Goal: Task Accomplishment & Management: Manage account settings

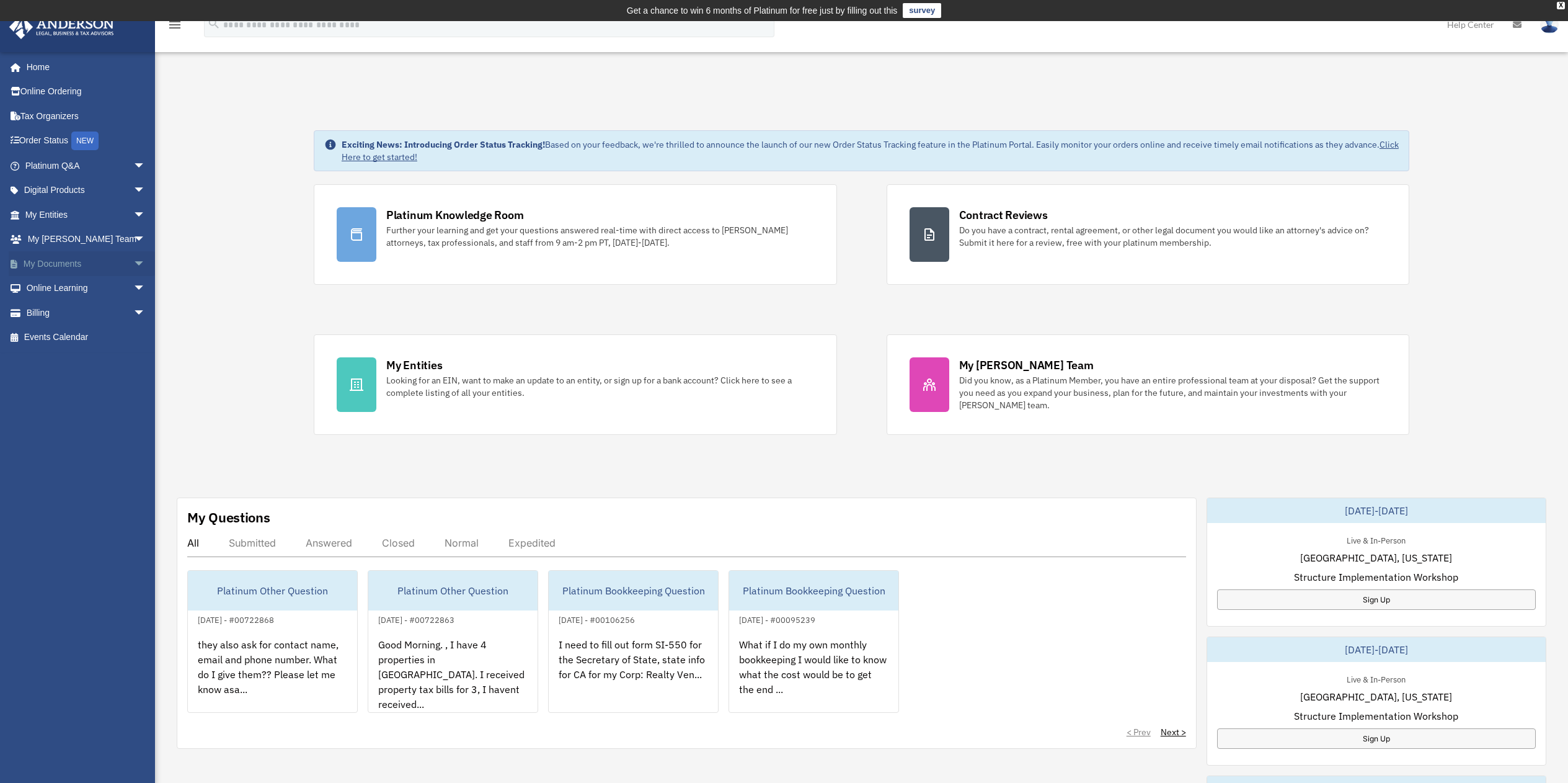
click at [46, 261] on link "My Documents arrow_drop_down" at bounding box center [87, 263] width 156 height 25
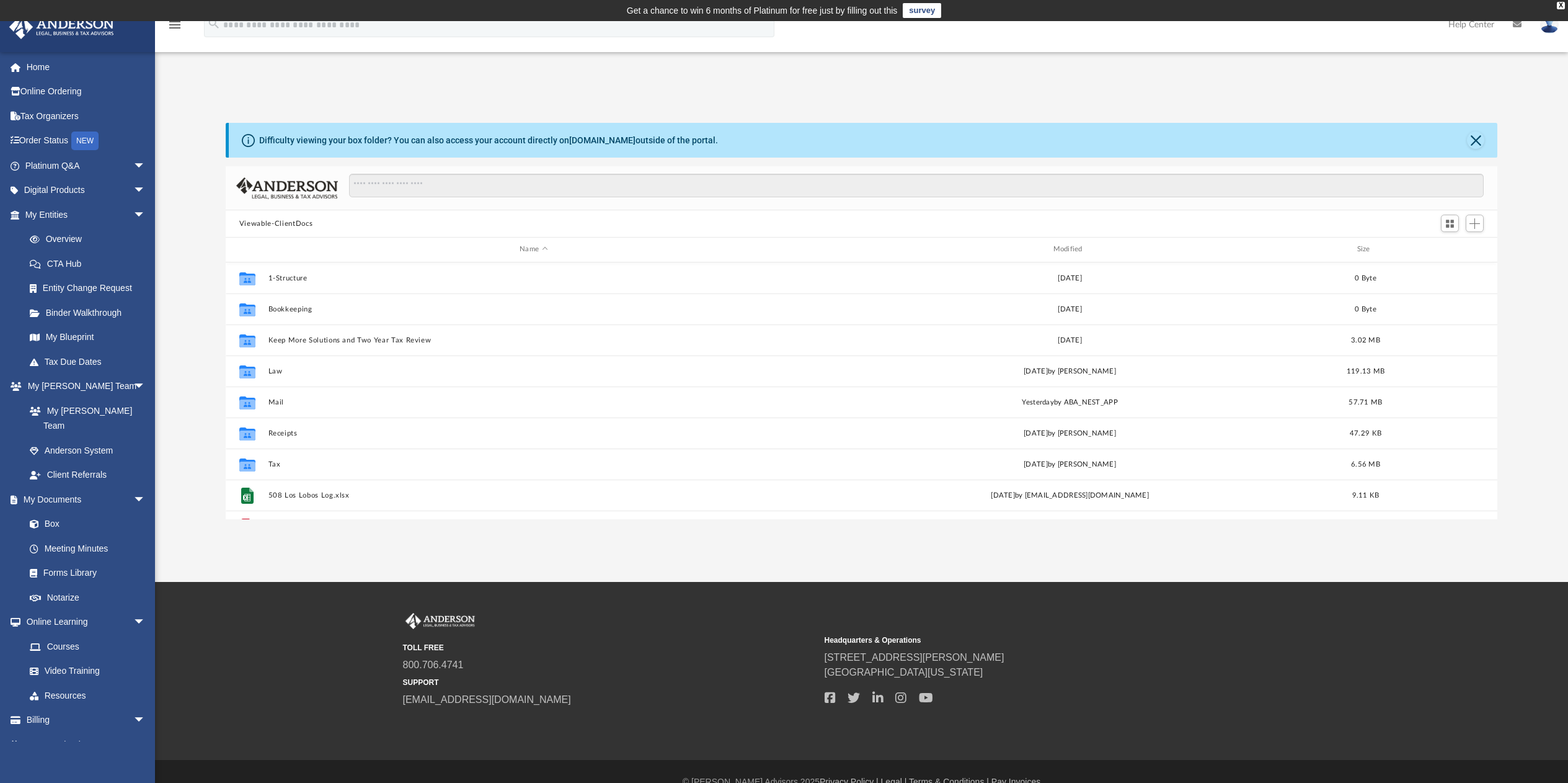
scroll to position [273, 1263]
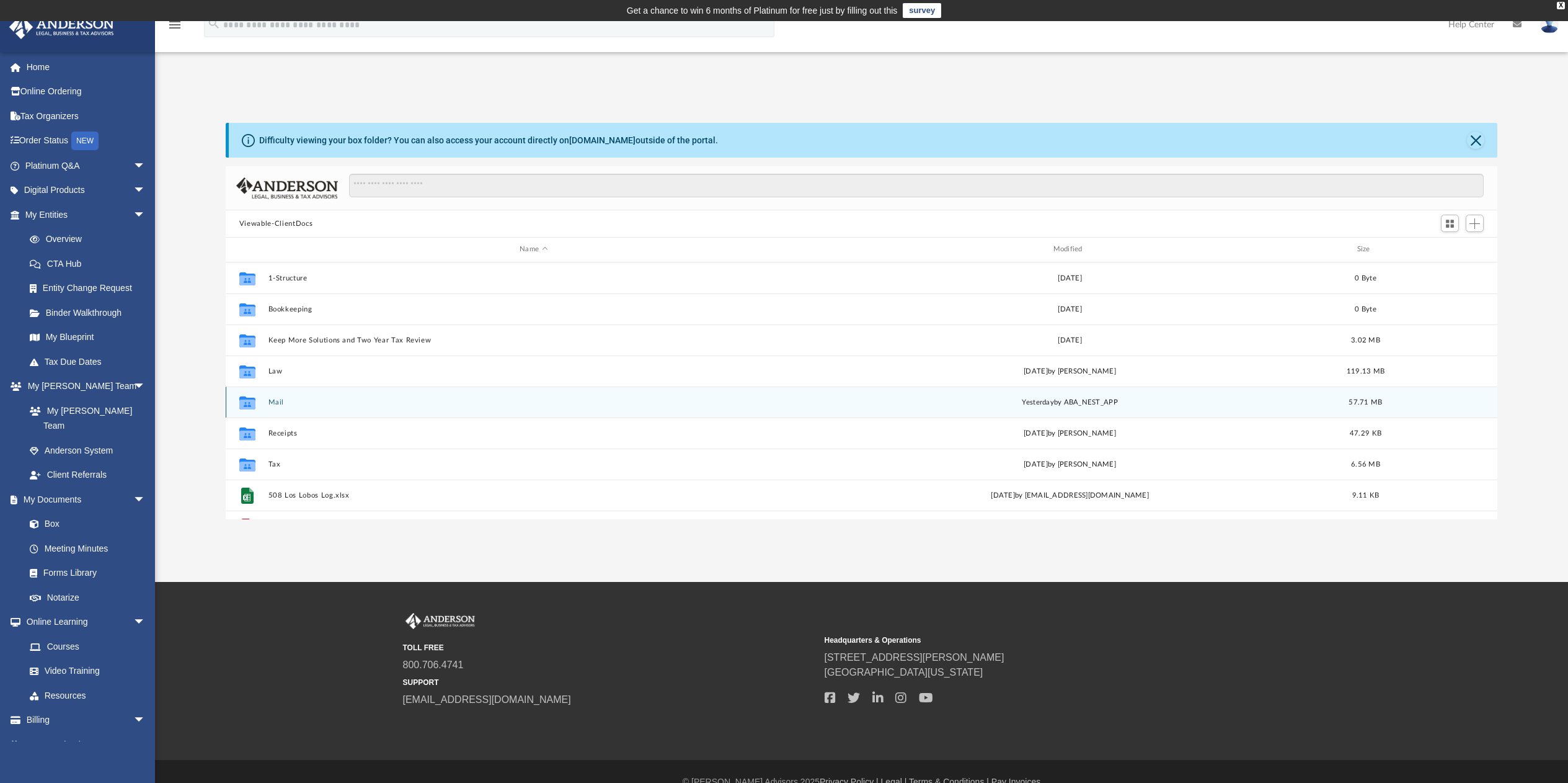
click at [280, 403] on button "Mail" at bounding box center [533, 402] width 531 height 8
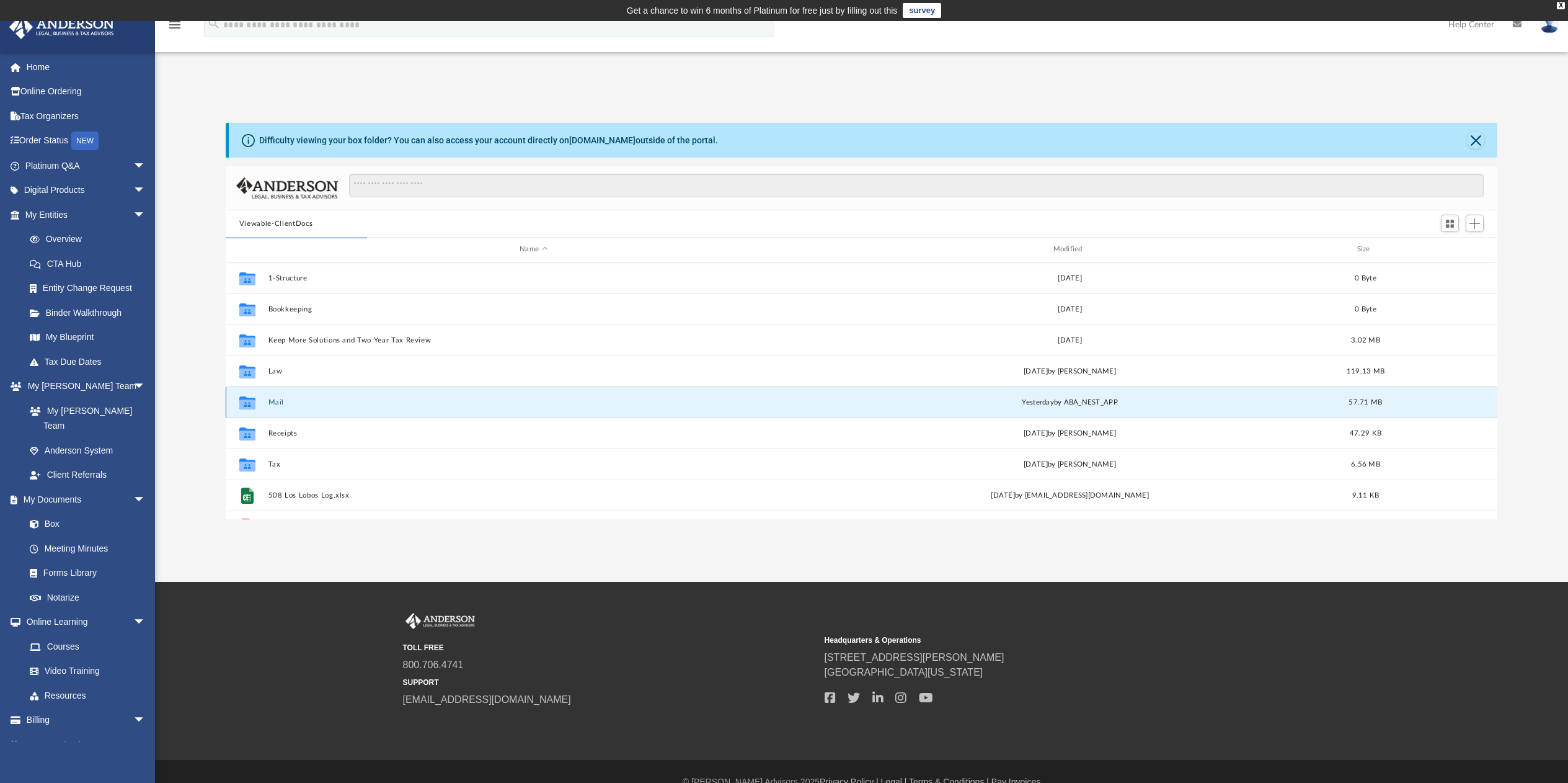
click at [1098, 400] on div "[DATE] by ABA_NEST_APP" at bounding box center [1069, 402] width 531 height 11
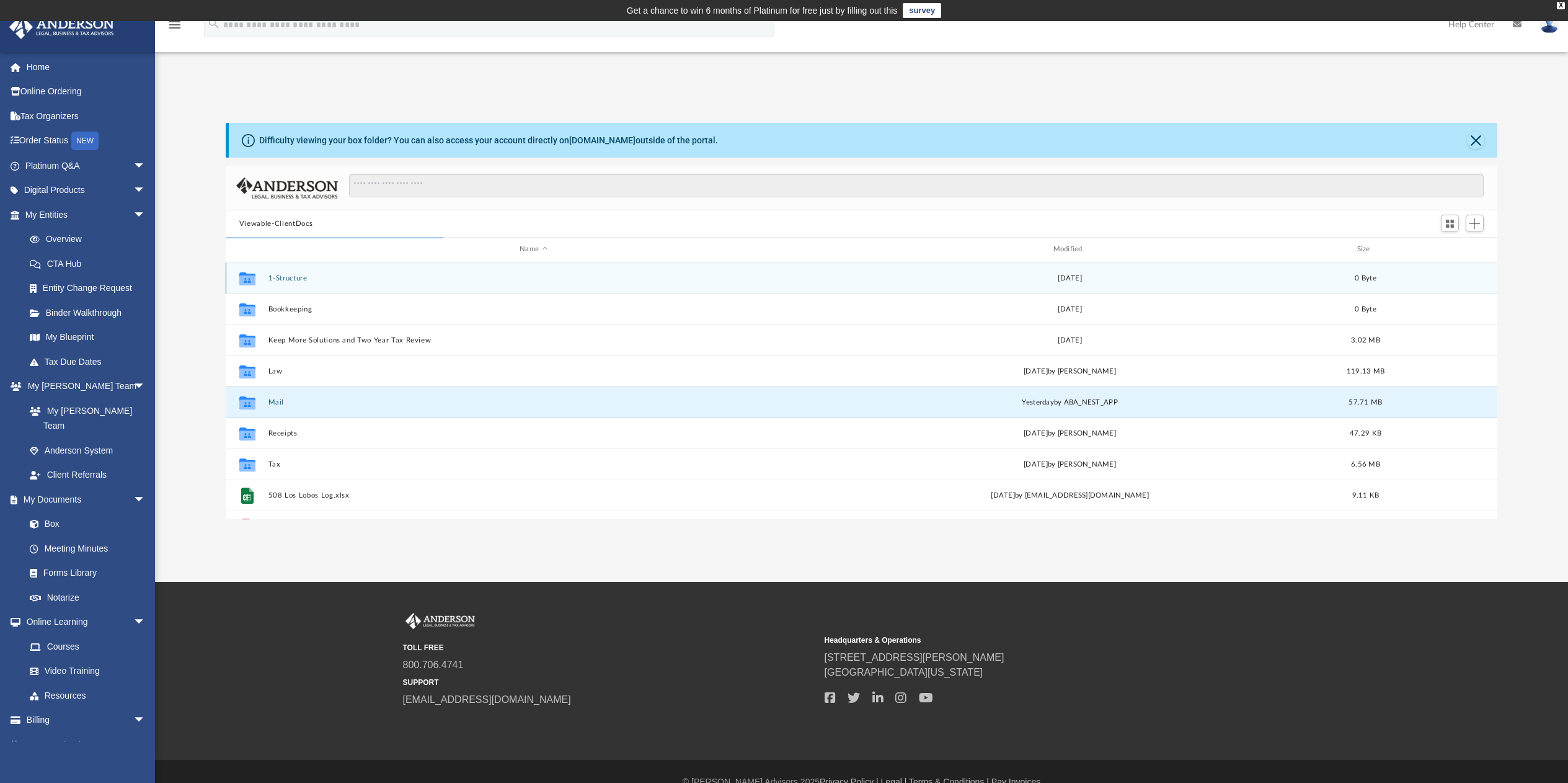
scroll to position [235, 1263]
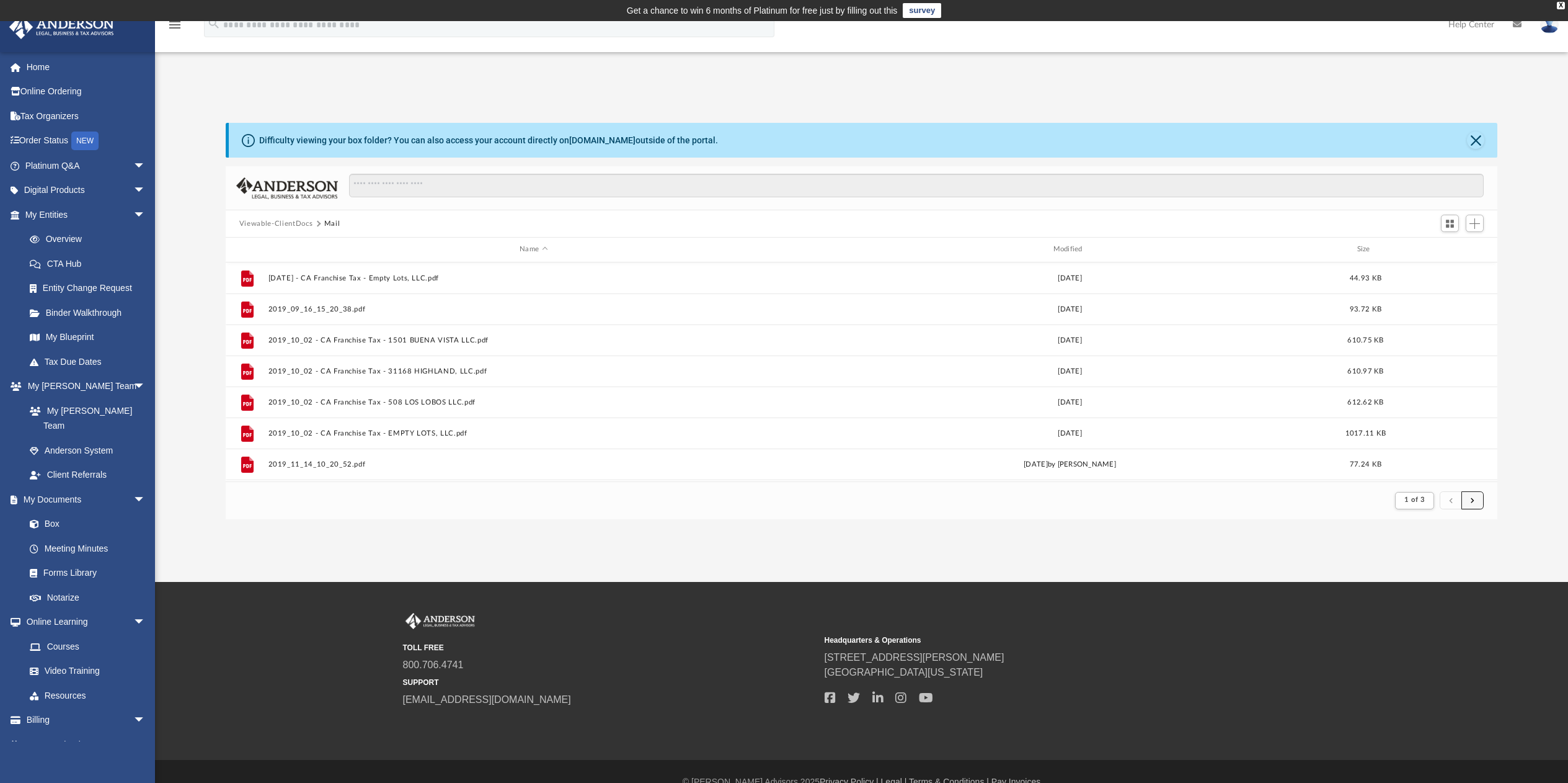
click at [1474, 497] on span "submit" at bounding box center [1473, 500] width 4 height 7
click at [1473, 497] on span "submit" at bounding box center [1473, 500] width 4 height 7
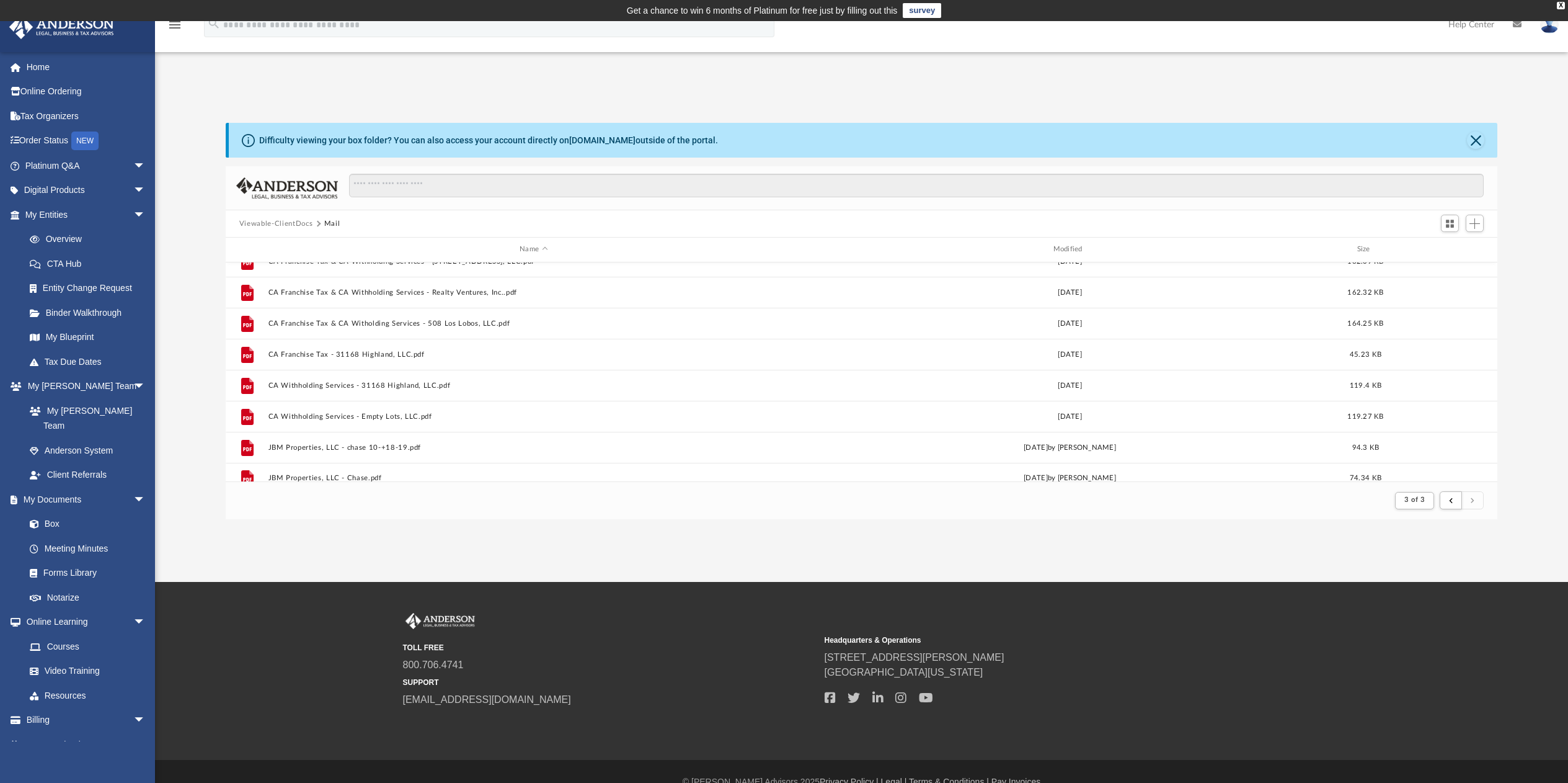
scroll to position [592, 0]
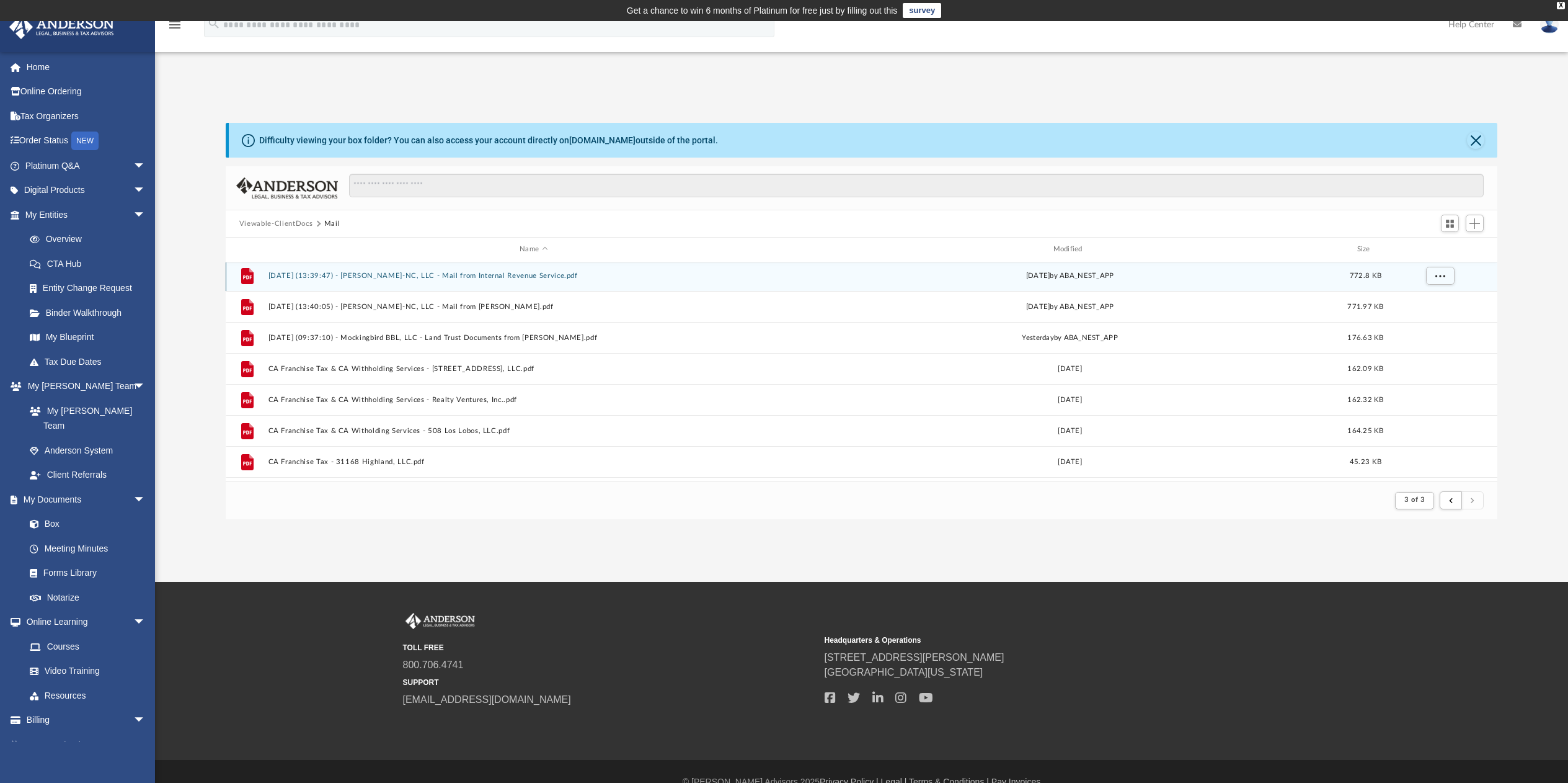
click at [502, 272] on button "[DATE] (13:39:47) - [PERSON_NAME]-NC, LLC - Mail from Internal Revenue Service.…" at bounding box center [533, 275] width 531 height 8
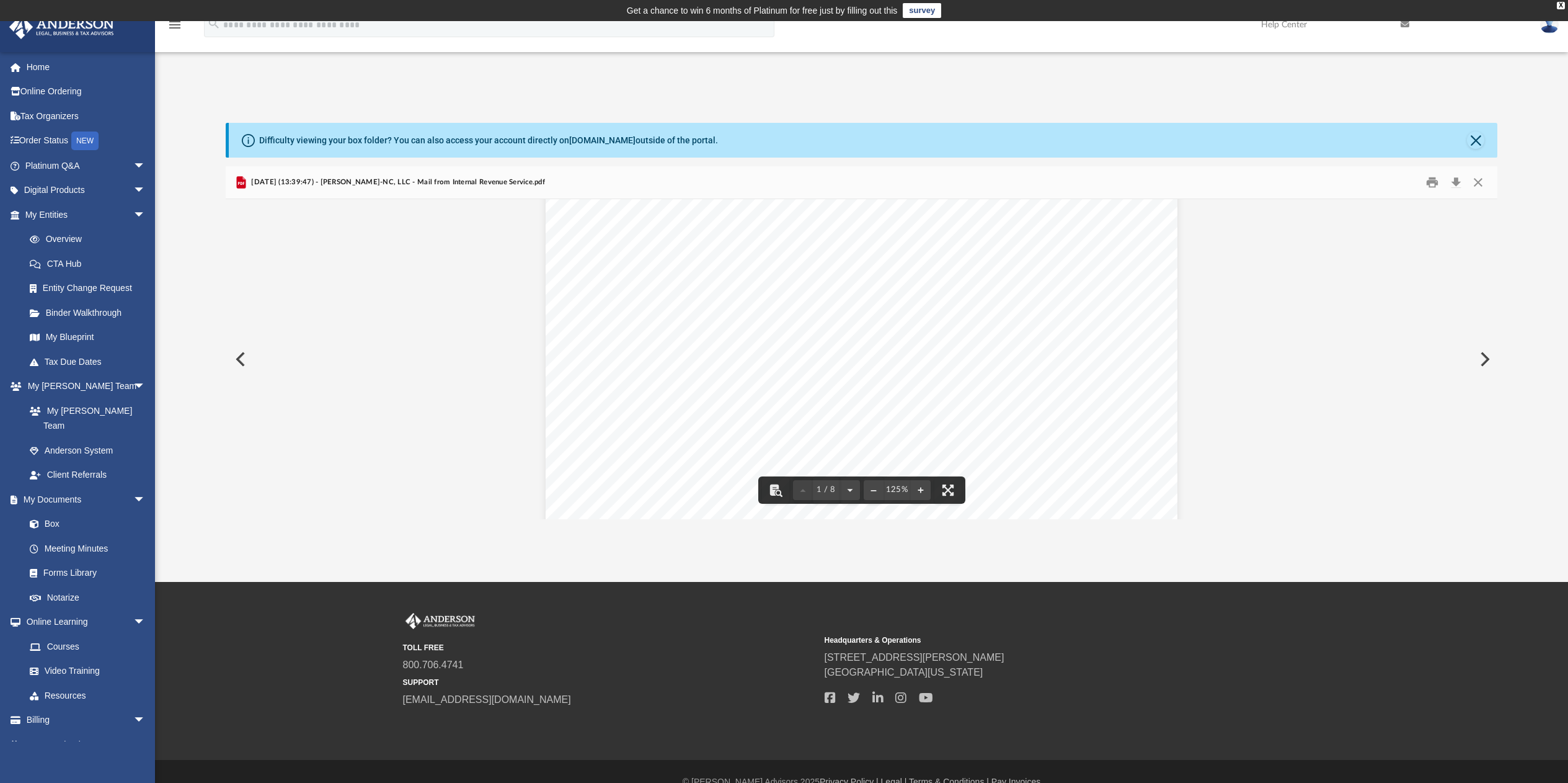
scroll to position [13, 0]
click at [1480, 184] on button "Close" at bounding box center [1478, 182] width 22 height 19
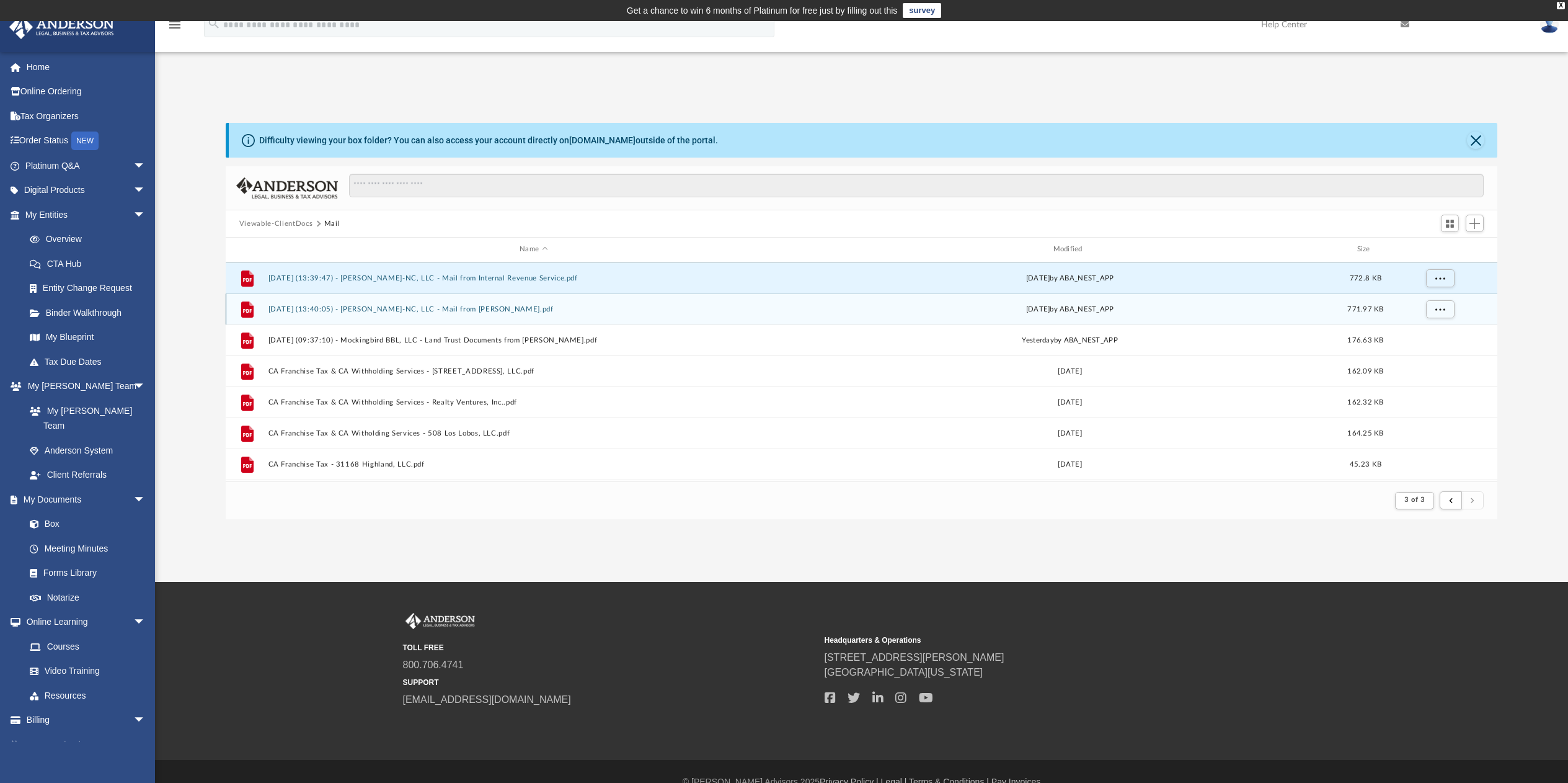
click at [458, 311] on button "[DATE] (13:40:05) - [PERSON_NAME]-NC, LLC - Mail from [PERSON_NAME].pdf" at bounding box center [533, 309] width 531 height 8
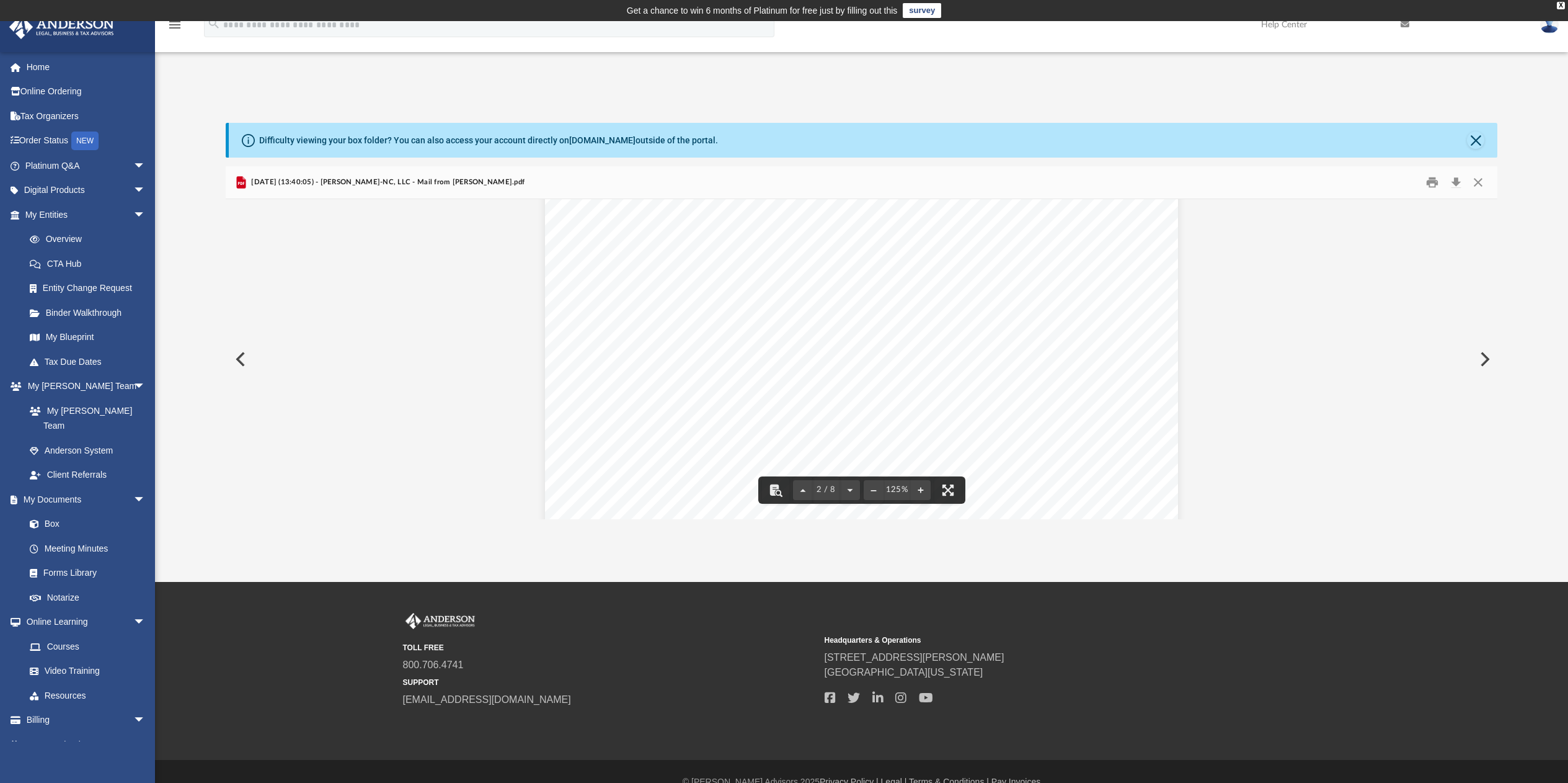
scroll to position [847, 0]
click at [1477, 181] on button "Close" at bounding box center [1478, 182] width 22 height 19
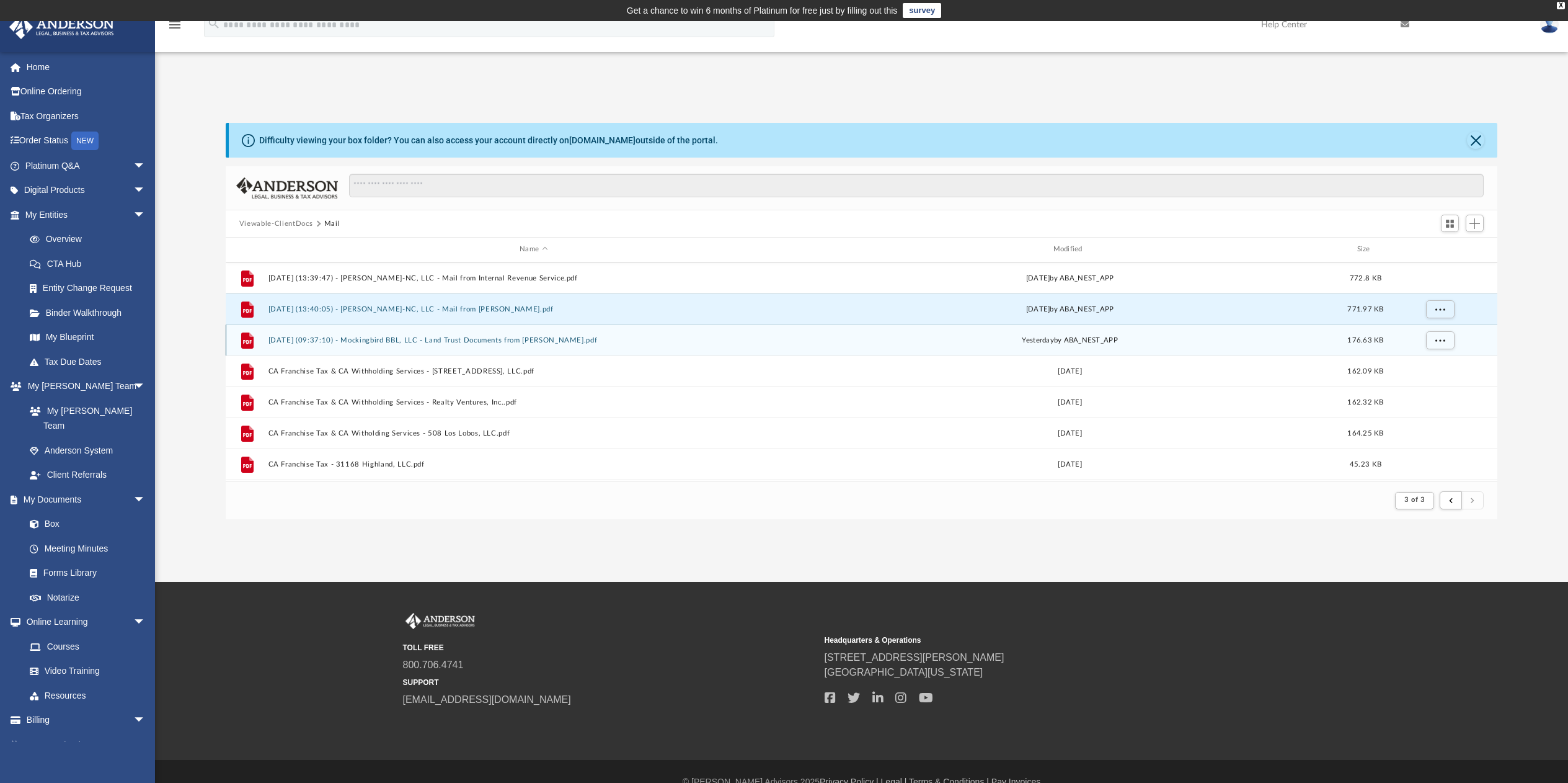
click at [418, 341] on button "[DATE] (09:37:10) - Mockingbird BBL, LLC - Land Trust Documents from [PERSON_NA…" at bounding box center [533, 340] width 531 height 8
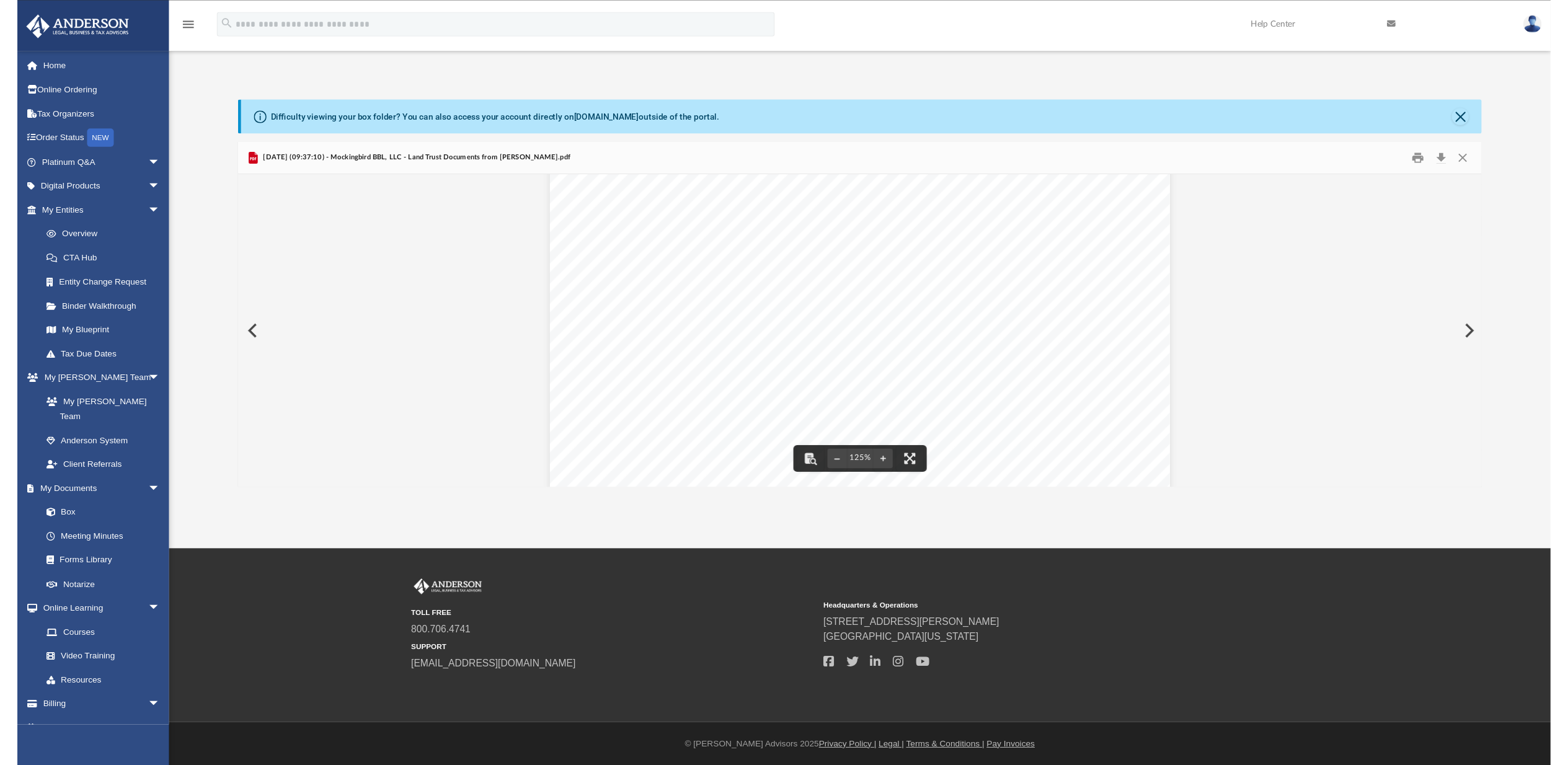
scroll to position [0, 0]
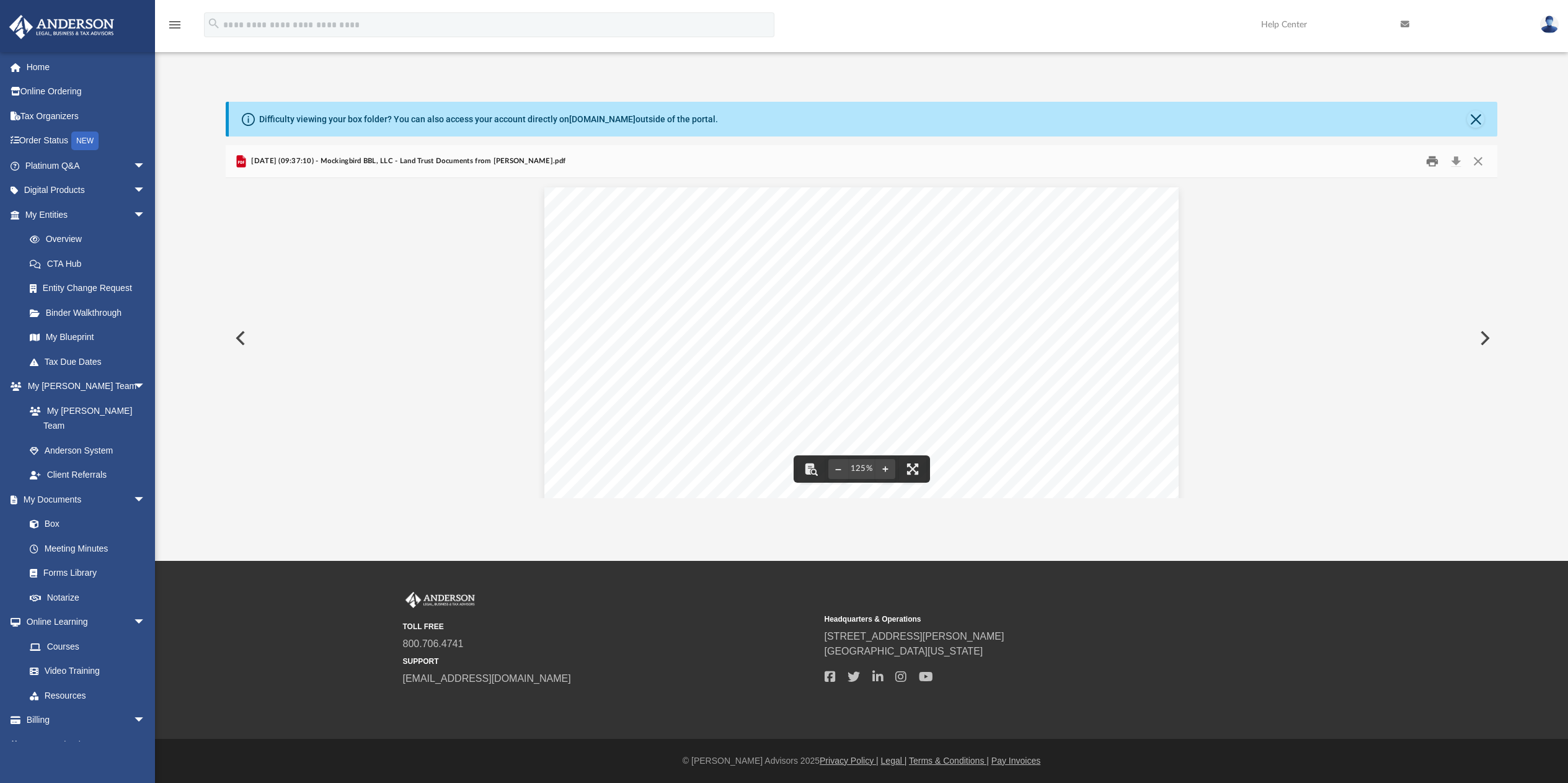
click at [1433, 158] on button "Print" at bounding box center [1433, 162] width 25 height 19
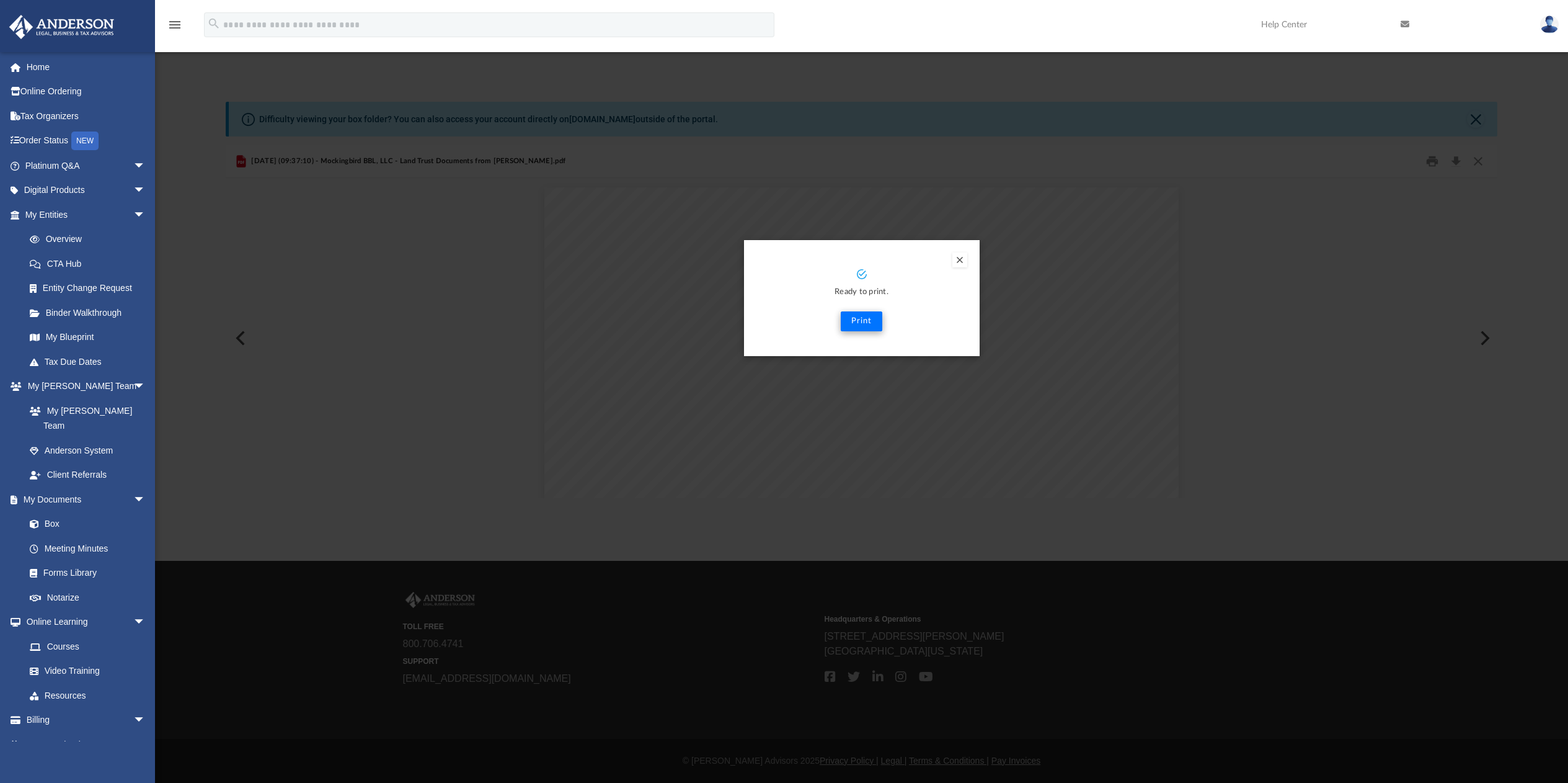
click at [864, 322] on button "Print" at bounding box center [862, 321] width 41 height 20
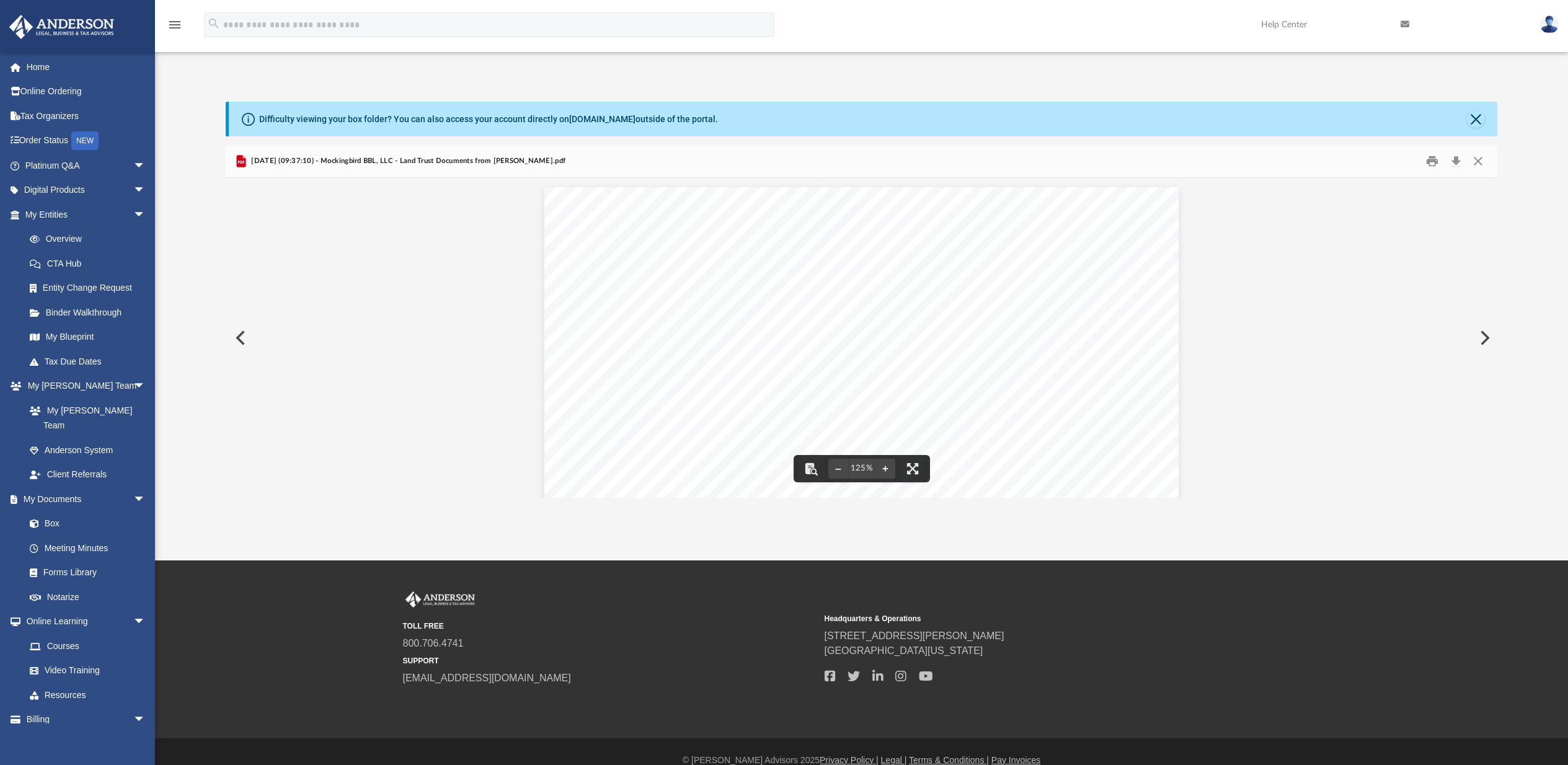
click at [1480, 161] on button "Close" at bounding box center [1478, 161] width 22 height 19
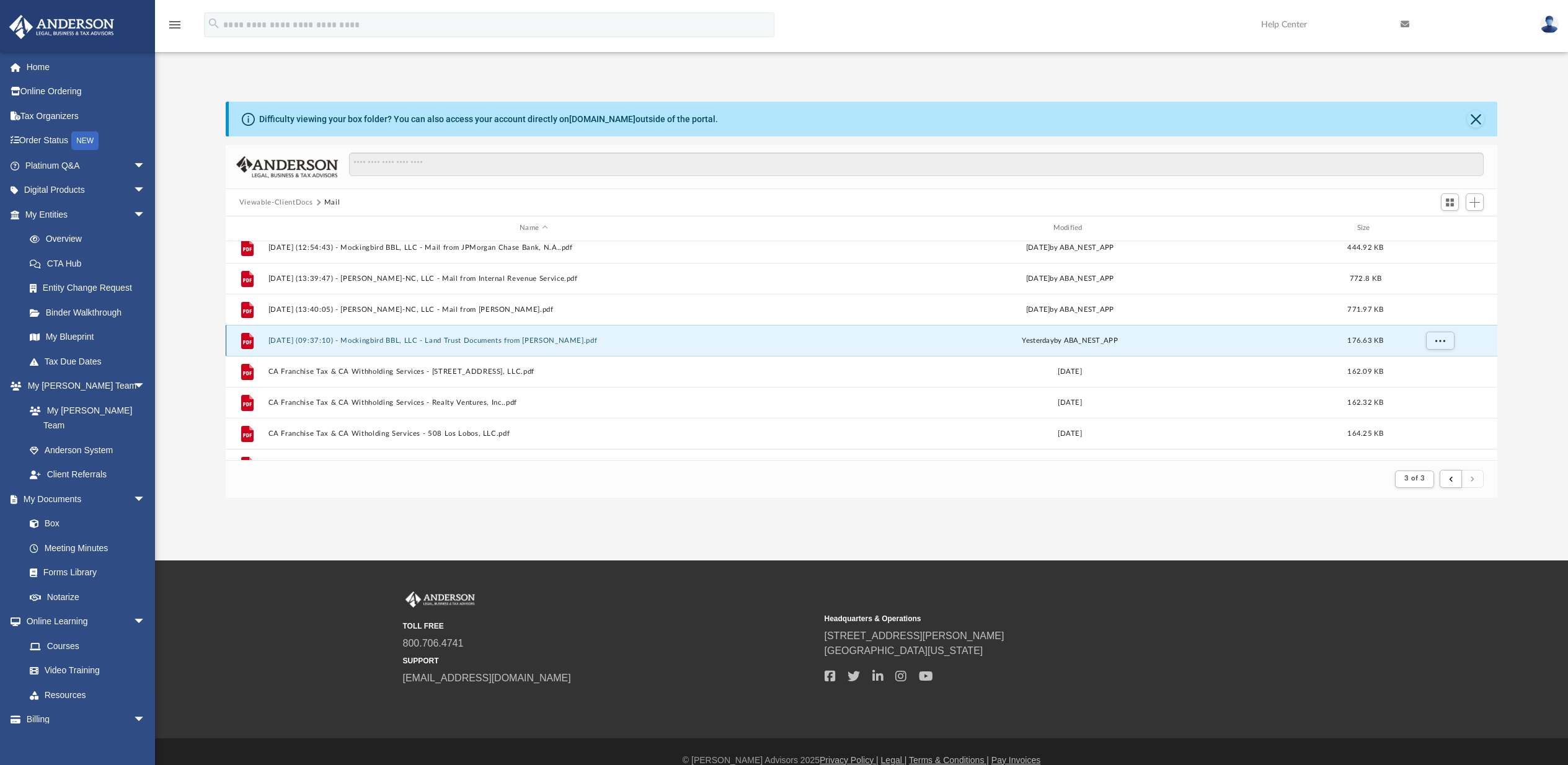
scroll to position [502, 0]
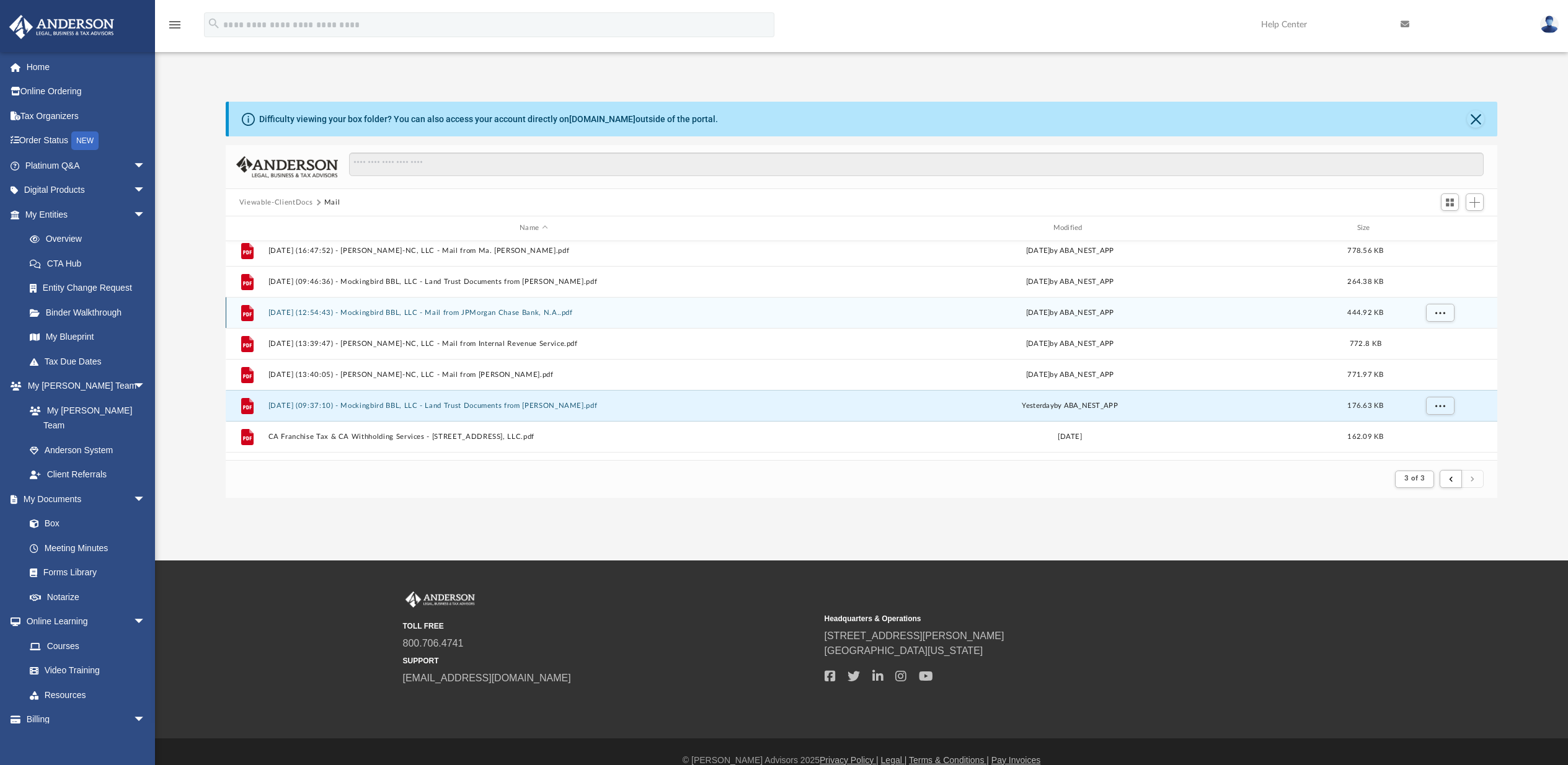
click at [311, 310] on button "[DATE] (12:54:43) - Mockingbird BBL, LLC - Mail from JPMorgan Chase Bank, N.A..…" at bounding box center [533, 313] width 531 height 8
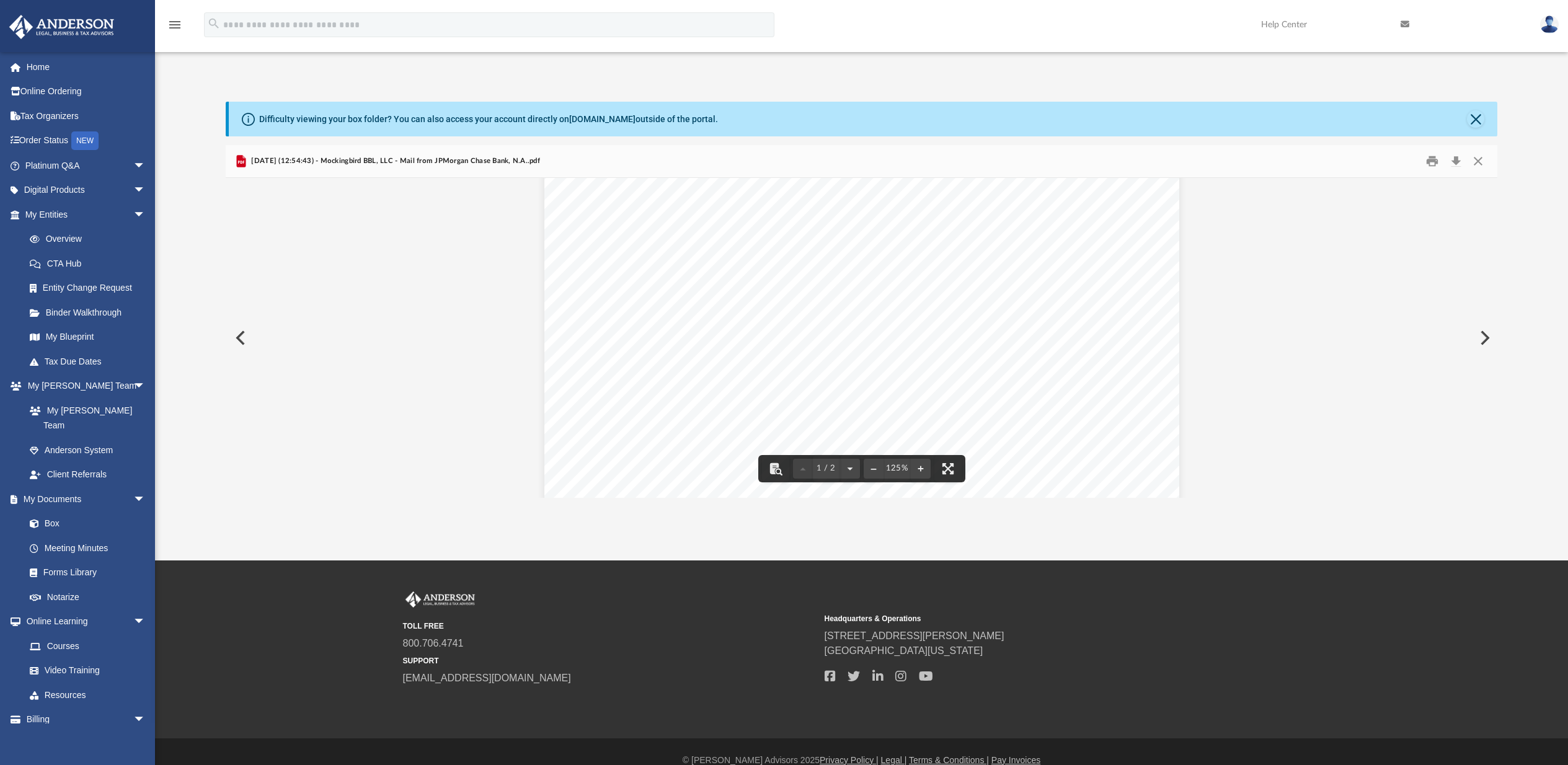
scroll to position [0, 0]
click at [1480, 157] on button "Close" at bounding box center [1478, 161] width 22 height 19
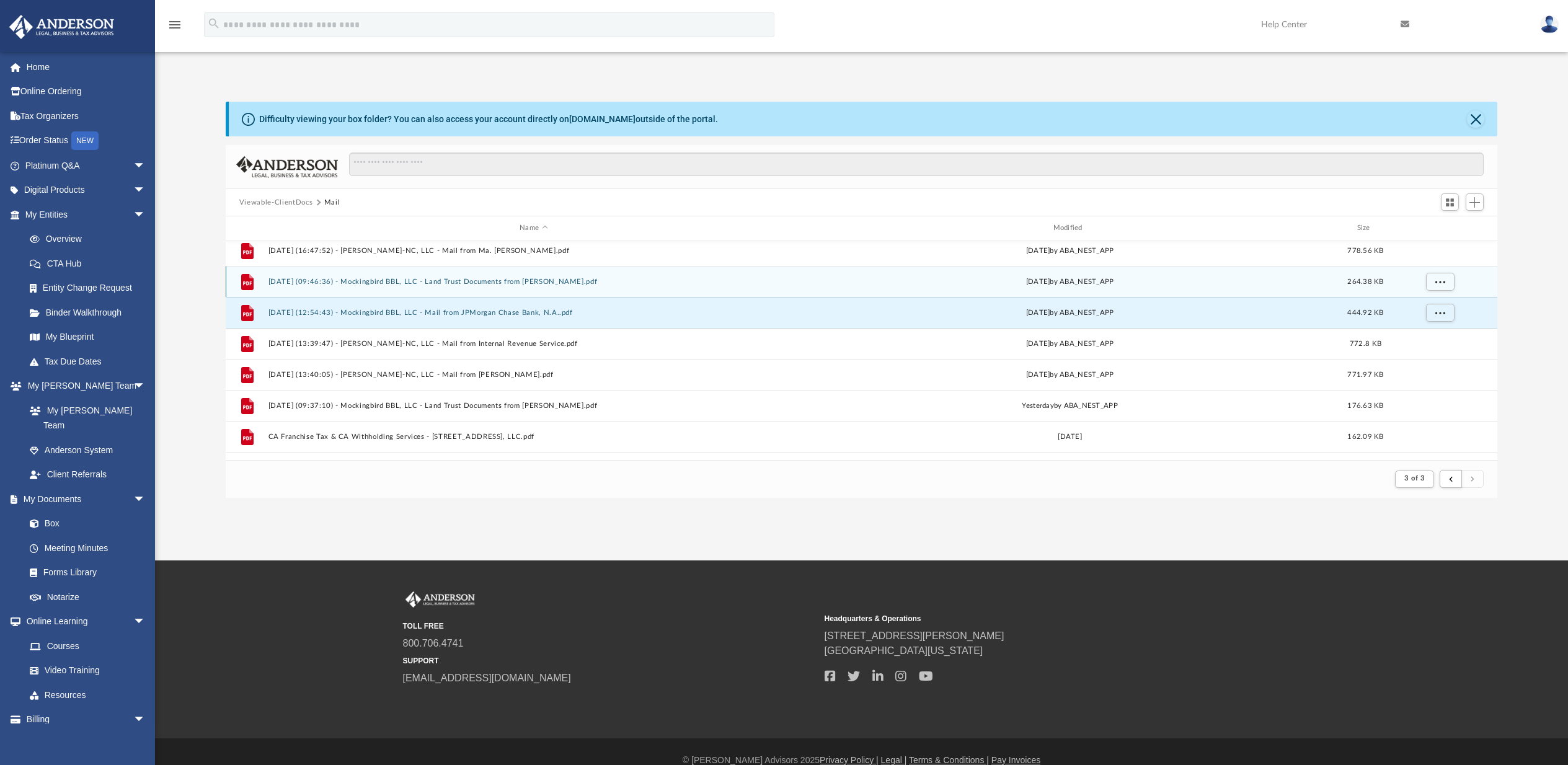
click at [407, 286] on div "File [DATE] (09:46:36) - Mockingbird BBL, LLC - Land Trust Documents from [PERS…" at bounding box center [862, 281] width 1272 height 31
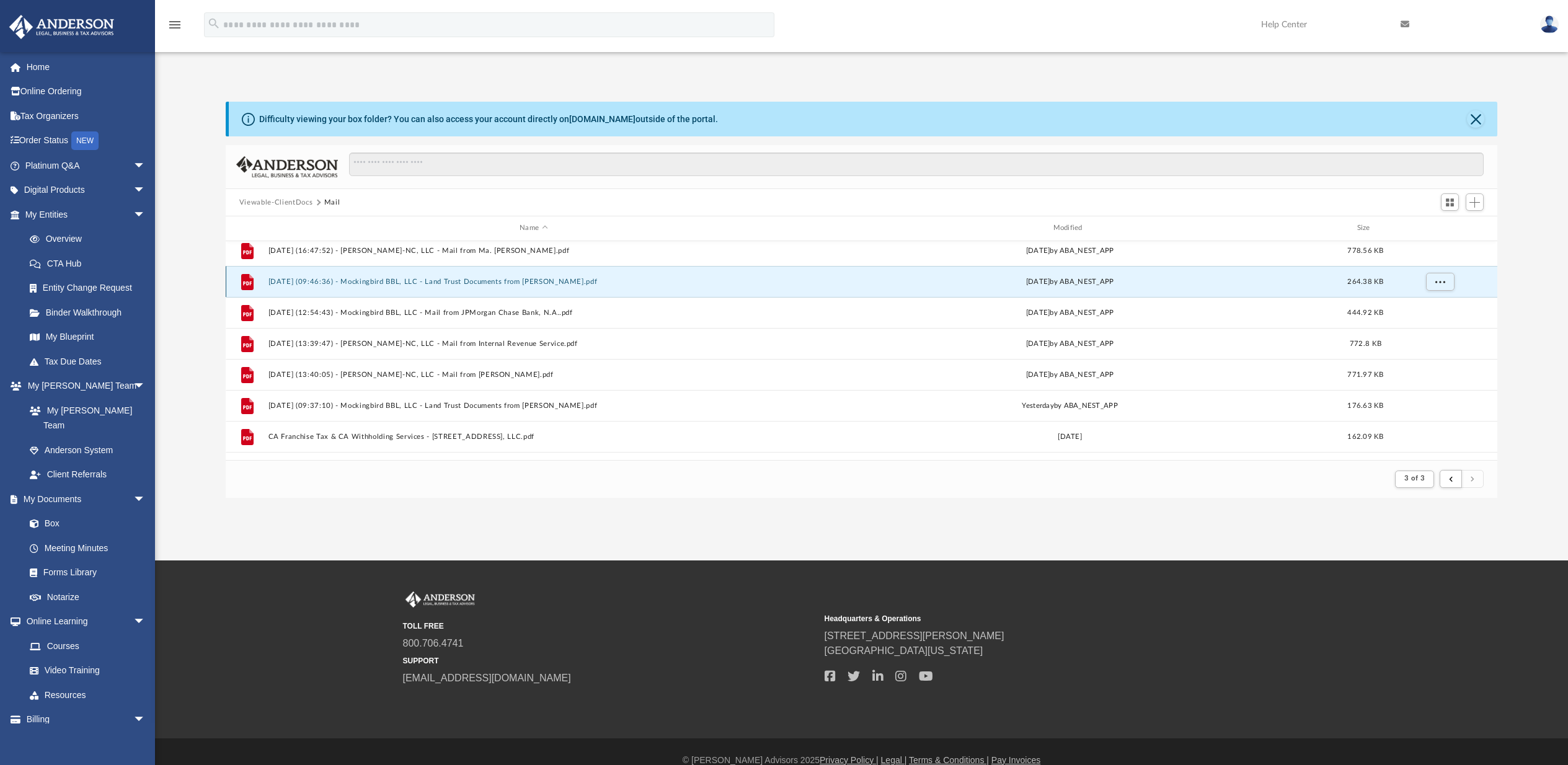
click at [349, 280] on button "[DATE] (09:46:36) - Mockingbird BBL, LLC - Land Trust Documents from [PERSON_NA…" at bounding box center [533, 282] width 531 height 8
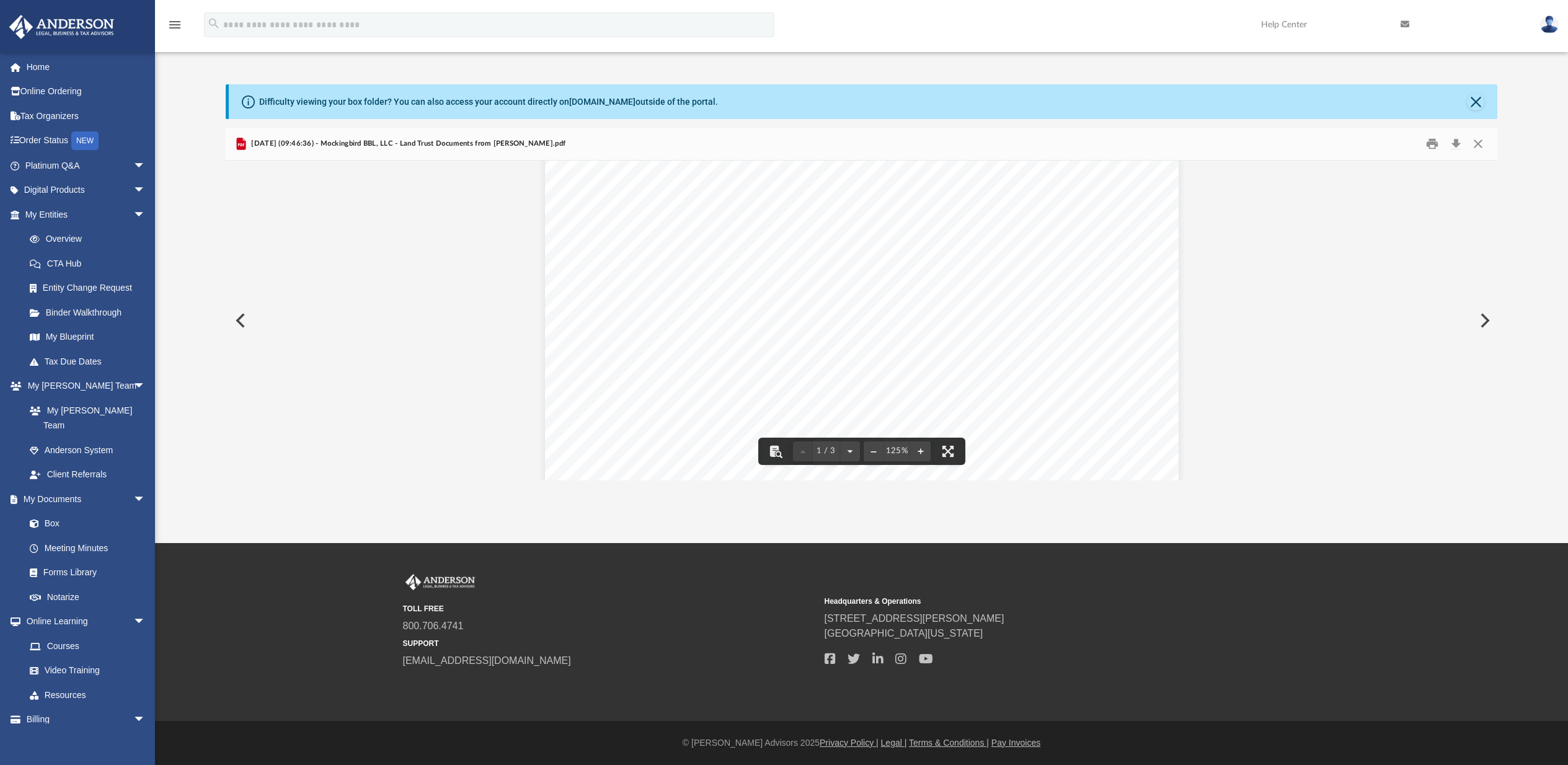
scroll to position [218, 0]
click at [1480, 141] on button "Close" at bounding box center [1478, 144] width 22 height 19
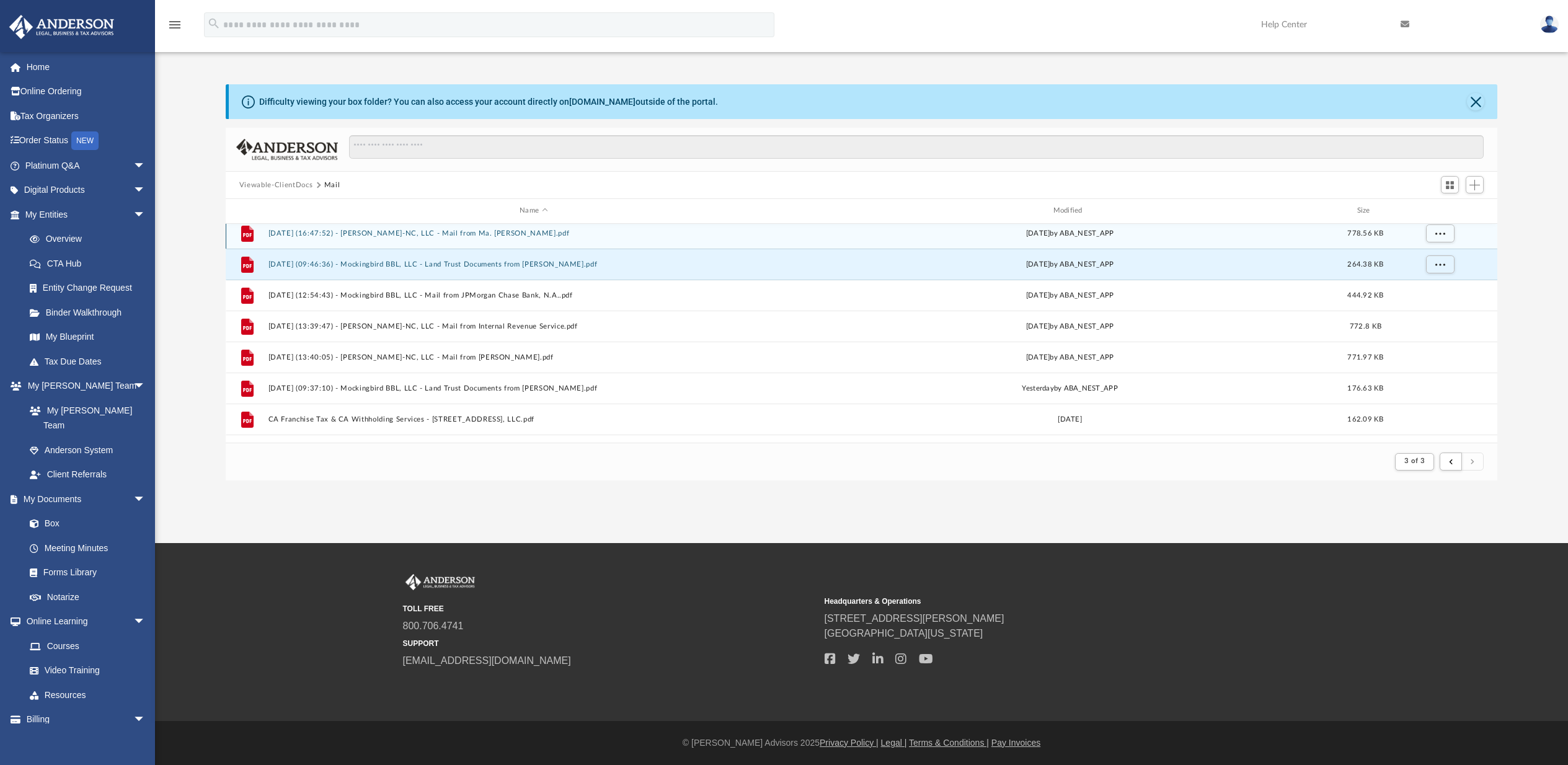
click at [464, 235] on button "[DATE] (16:47:52) - [PERSON_NAME]-NC, LLC - Mail from Ma. [PERSON_NAME].pdf" at bounding box center [533, 233] width 531 height 8
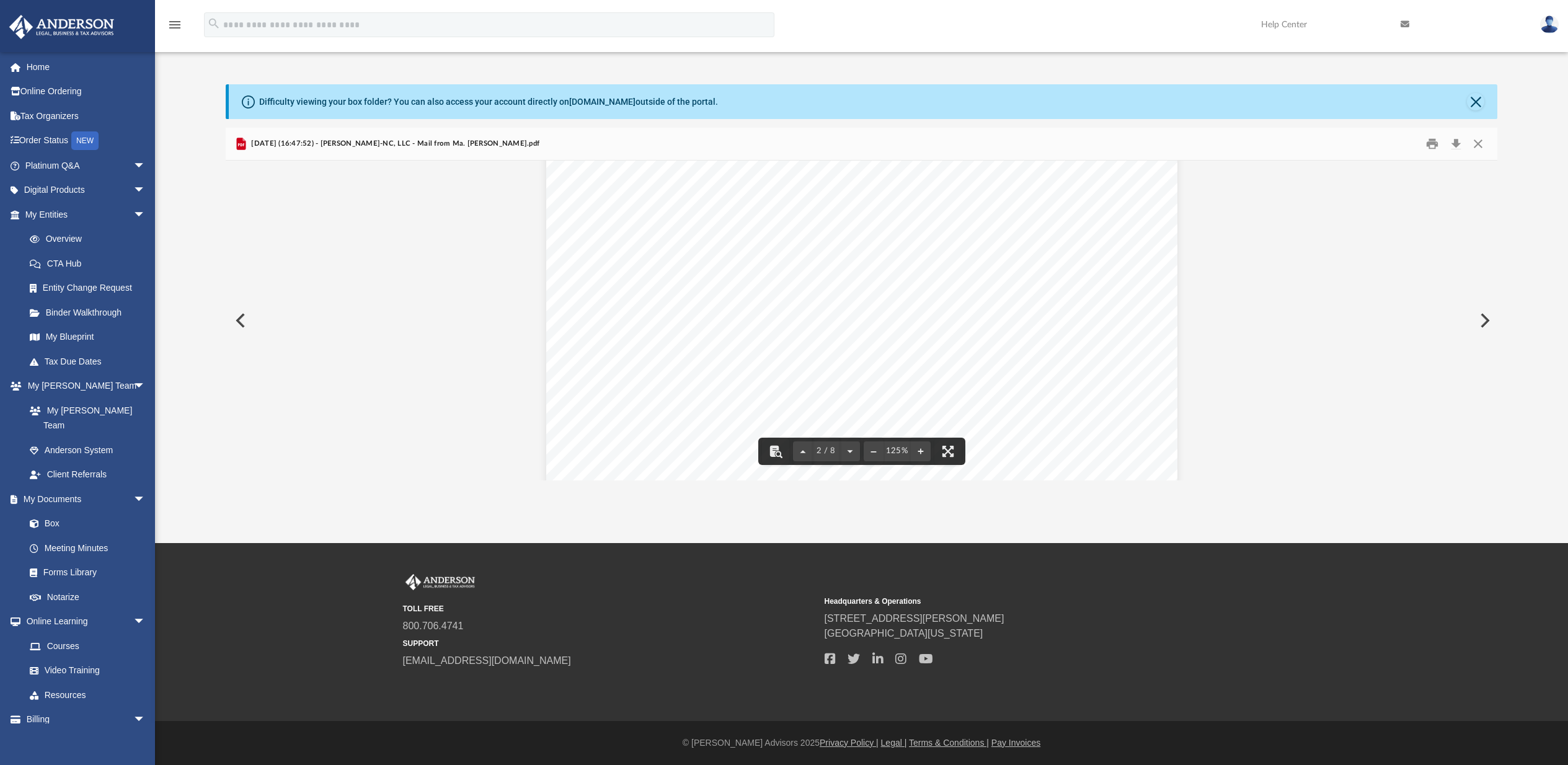
scroll to position [1392, 0]
click at [1477, 144] on button "Close" at bounding box center [1478, 144] width 22 height 19
